Goal: Information Seeking & Learning: Learn about a topic

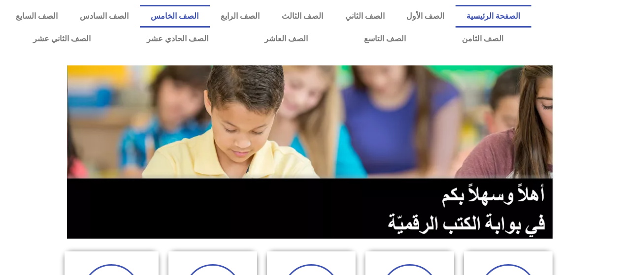
click at [205, 18] on link "الصف الخامس" at bounding box center [175, 16] width 70 height 23
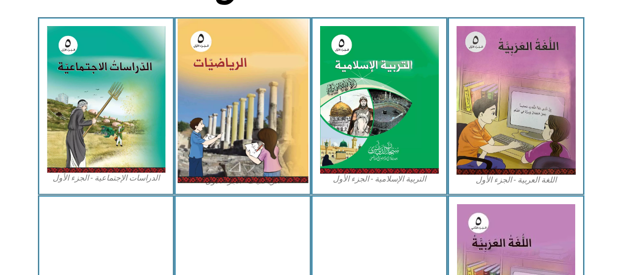
scroll to position [295, 0]
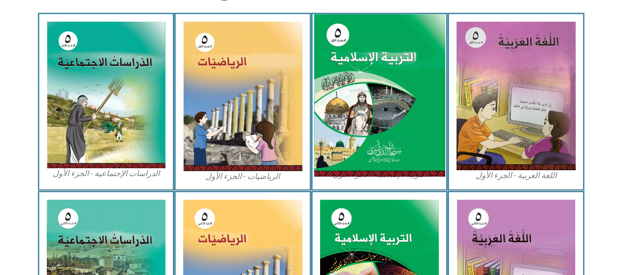
click at [400, 87] on img at bounding box center [379, 95] width 131 height 163
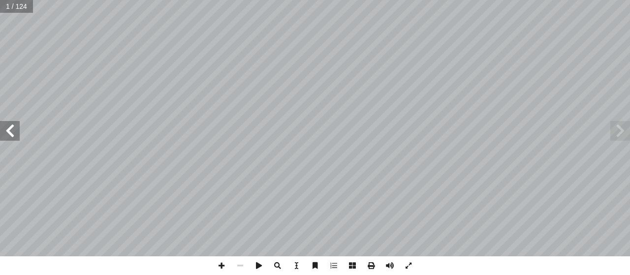
click at [11, 127] on span at bounding box center [10, 131] width 20 height 20
click at [8, 133] on span at bounding box center [10, 131] width 20 height 20
click at [8, 125] on span at bounding box center [10, 131] width 20 height 20
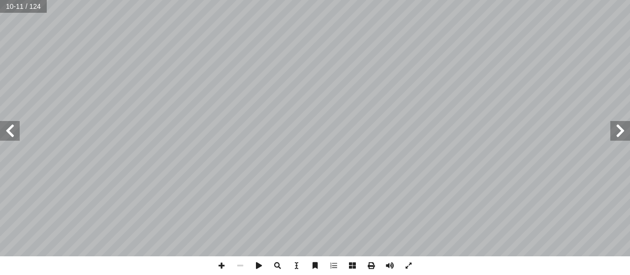
click at [14, 132] on span at bounding box center [10, 131] width 20 height 20
click at [7, 137] on span at bounding box center [10, 131] width 20 height 20
click at [224, 264] on span at bounding box center [221, 265] width 19 height 19
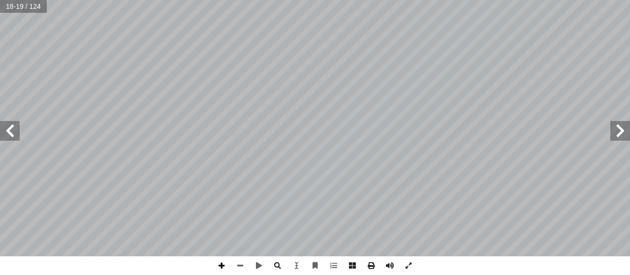
click at [223, 264] on span at bounding box center [221, 265] width 19 height 19
click at [240, 261] on span at bounding box center [240, 265] width 19 height 19
click at [226, 263] on span at bounding box center [221, 265] width 19 height 19
click at [238, 264] on span at bounding box center [240, 265] width 19 height 19
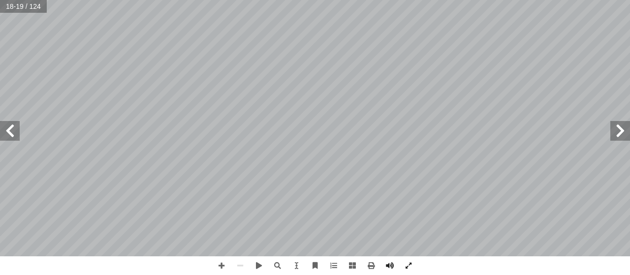
click at [12, 131] on span at bounding box center [10, 131] width 20 height 20
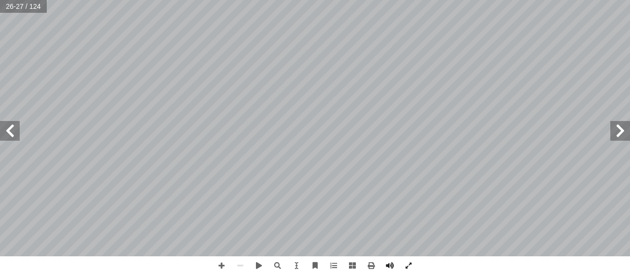
click at [12, 131] on span at bounding box center [10, 131] width 20 height 20
click at [219, 268] on span at bounding box center [221, 265] width 19 height 19
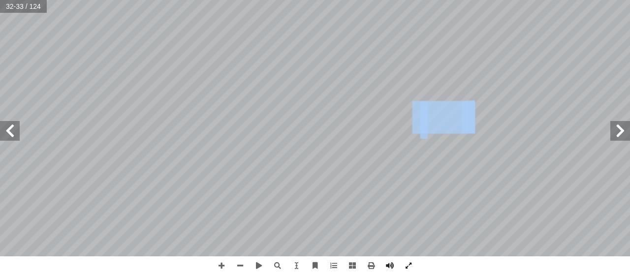
click at [12, 126] on span at bounding box center [10, 131] width 20 height 20
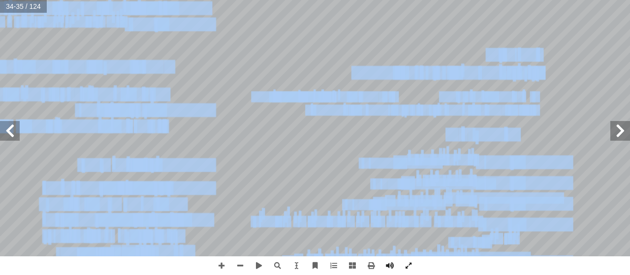
click at [10, 135] on div "ه ِ ت � وصف ِ الله ِ ء � سم أ ب� ُ ن � يم إ ال� س: ْ ر َّ الد ُ هداف أ ا قادرين…" at bounding box center [315, 128] width 630 height 256
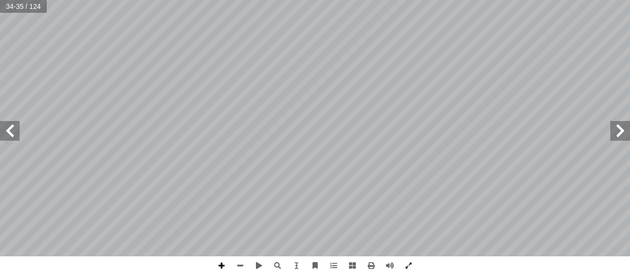
click at [221, 264] on span at bounding box center [221, 265] width 19 height 19
click at [183, 0] on html "الصفحة الرئيسية الصف الأول الصف الثاني الصف الثالث الصف الرابع الصف الخامس الصف…" at bounding box center [315, 45] width 630 height 90
click at [241, 261] on span at bounding box center [240, 265] width 19 height 19
click at [241, 262] on span at bounding box center [240, 265] width 19 height 19
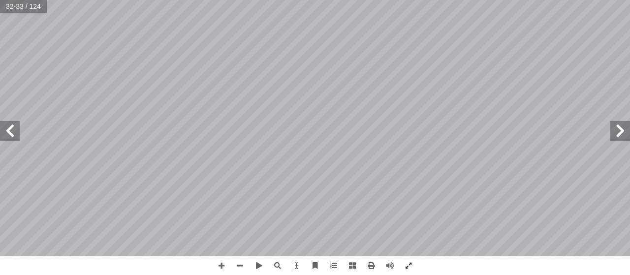
click at [6, 129] on span at bounding box center [10, 131] width 20 height 20
click at [217, 260] on span at bounding box center [221, 265] width 19 height 19
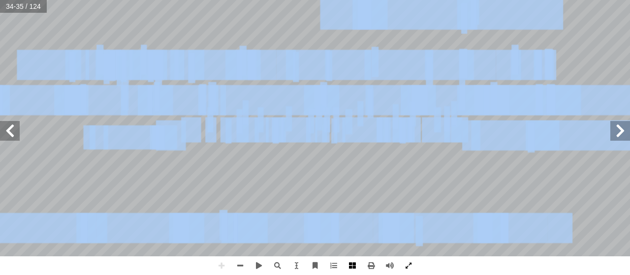
click at [345, 258] on div "ه ِ ت � وصف ِ الله ِ ء � سم أ ب� ُ ن � يم إ ال� س: ْ ر َّ الد ُ هداف أ ا قادرين…" at bounding box center [315, 137] width 630 height 275
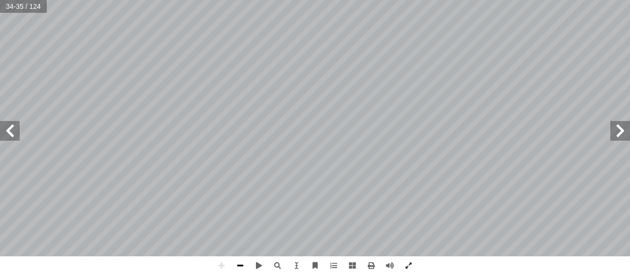
click at [236, 265] on span at bounding box center [240, 265] width 19 height 19
click at [220, 260] on span at bounding box center [221, 265] width 19 height 19
click at [237, 264] on span at bounding box center [240, 265] width 19 height 19
click at [6, 128] on span at bounding box center [10, 131] width 20 height 20
click at [245, 264] on span at bounding box center [240, 265] width 19 height 19
